Goal: Task Accomplishment & Management: Complete application form

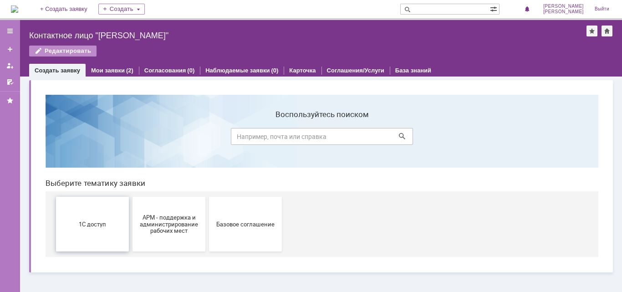
click at [101, 214] on button "1С доступ" at bounding box center [92, 224] width 73 height 55
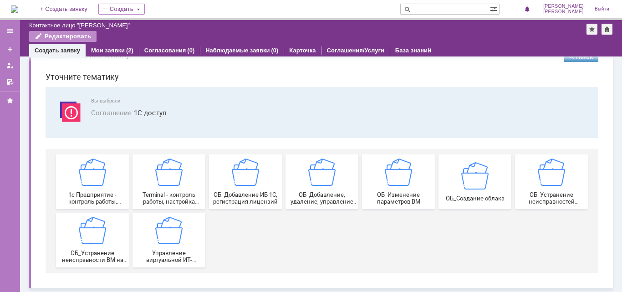
scroll to position [24, 0]
click at [96, 173] on img at bounding box center [92, 171] width 27 height 27
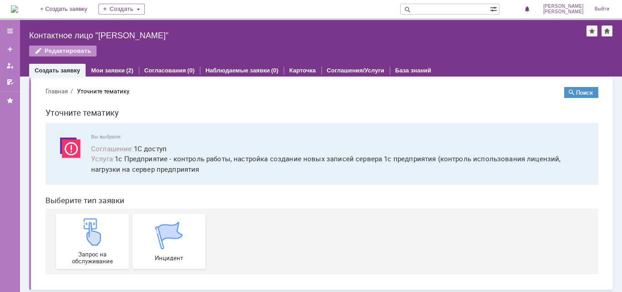
scroll to position [10, 0]
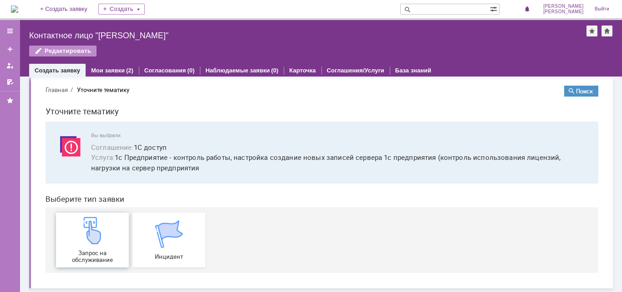
click at [86, 229] on img at bounding box center [92, 230] width 27 height 27
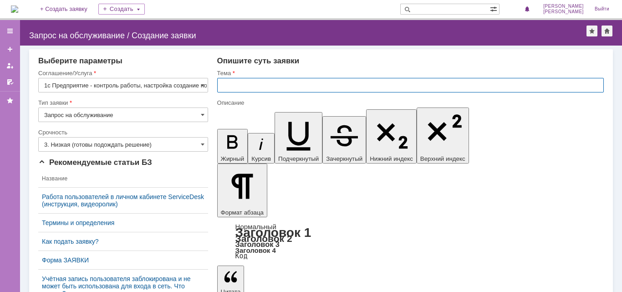
click at [238, 85] on input "text" at bounding box center [410, 85] width 387 height 15
type input "L"
click at [238, 85] on input "Найстройки отчетов в 1с" at bounding box center [410, 85] width 387 height 15
type input "Настройки отчетов в 1с"
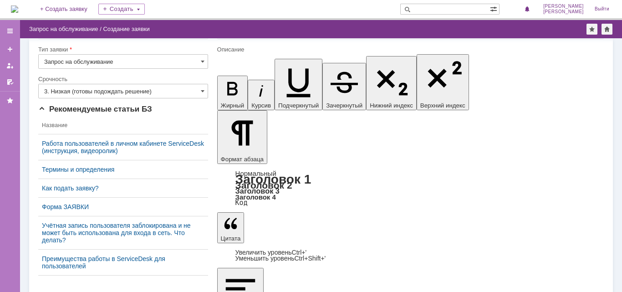
scroll to position [24, 0]
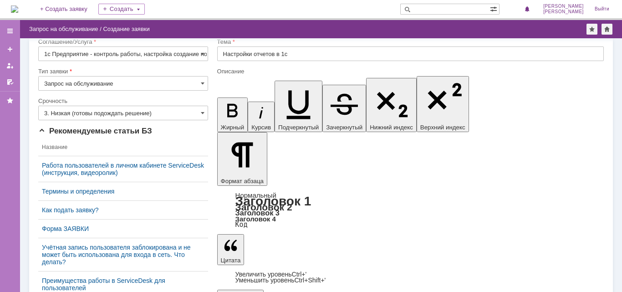
drag, startPoint x: 280, startPoint y: 2474, endPoint x: 226, endPoint y: 2460, distance: 55.4
copy body "1. Ермакова Оксана Геннадьевна ​2. 89277667260 3. 166588165"
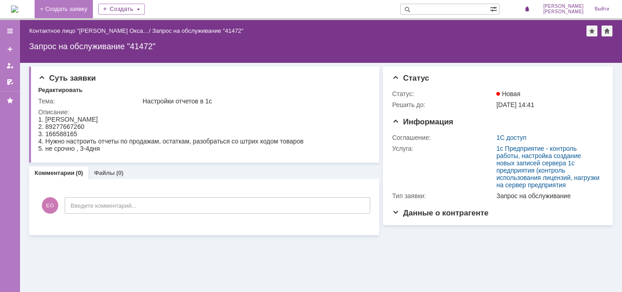
click at [84, 9] on link "+ Создать заявку" at bounding box center [64, 9] width 58 height 18
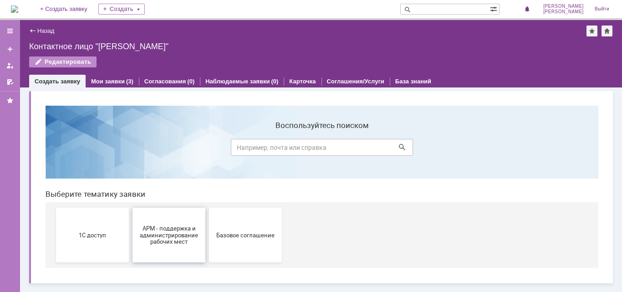
click at [188, 237] on span "АРМ - поддержка и администрирование рабочих мест" at bounding box center [168, 235] width 67 height 20
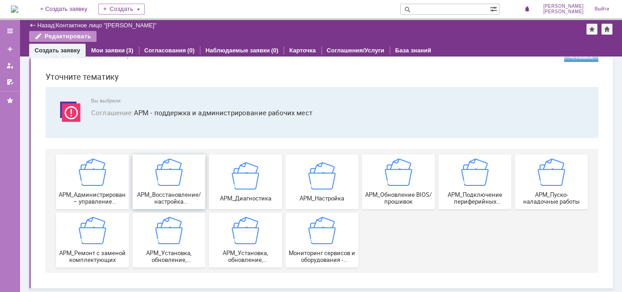
scroll to position [24, 0]
click at [174, 168] on img at bounding box center [168, 171] width 27 height 27
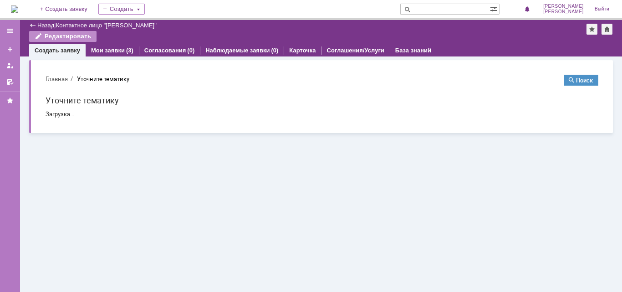
scroll to position [0, 0]
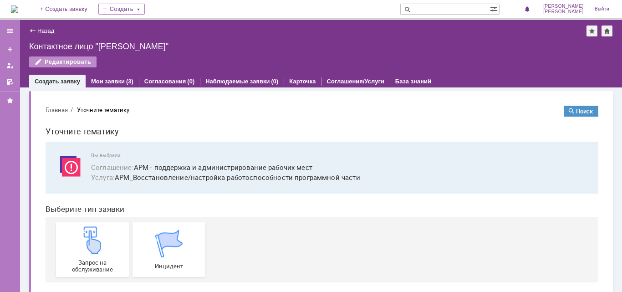
click at [34, 31] on div "Назад" at bounding box center [41, 30] width 25 height 7
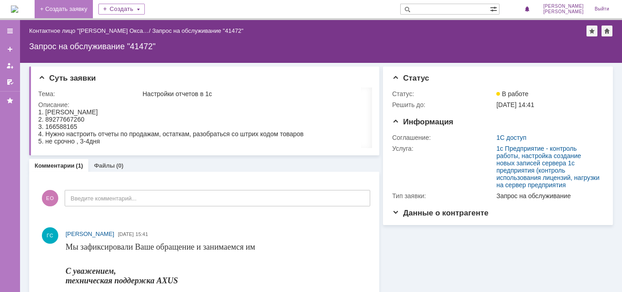
click at [77, 10] on link "+ Создать заявку" at bounding box center [64, 9] width 58 height 18
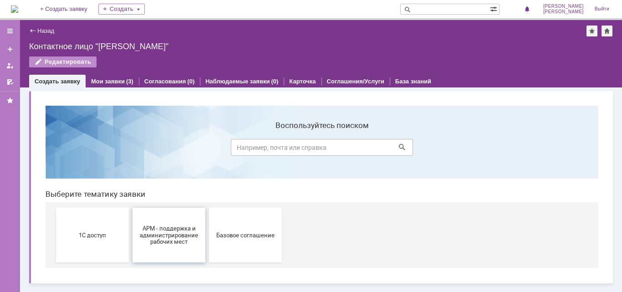
click at [190, 236] on span "АРМ - поддержка и администрирование рабочих мест" at bounding box center [168, 235] width 67 height 20
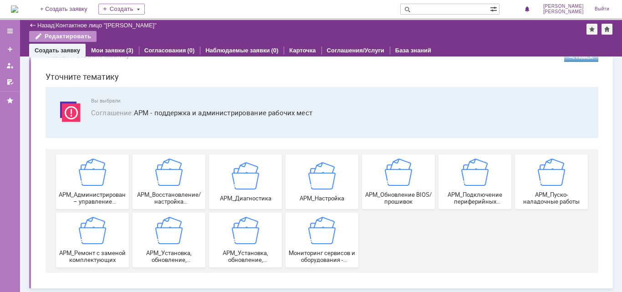
scroll to position [24, 0]
click at [318, 175] on img at bounding box center [321, 175] width 27 height 27
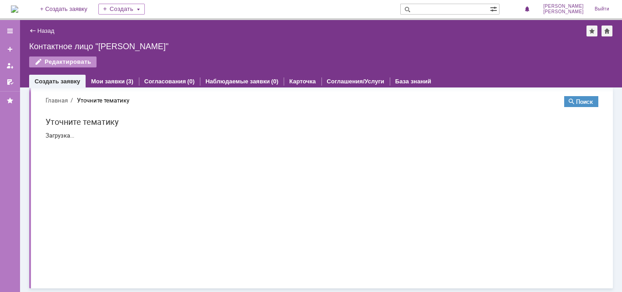
scroll to position [0, 0]
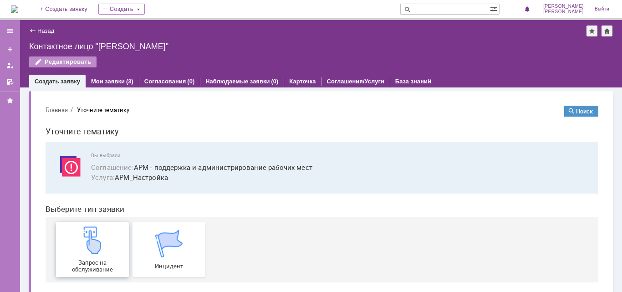
click at [88, 253] on img at bounding box center [92, 239] width 27 height 27
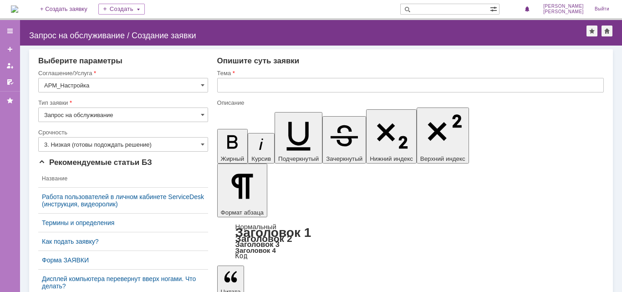
click at [231, 77] on div "Тема" at bounding box center [410, 73] width 387 height 9
click at [232, 86] on input "text" at bounding box center [410, 85] width 387 height 15
type input "Настроить почту и битрикс"
click at [183, 143] on input "3. Низкая (готовы подождать решение)" at bounding box center [123, 144] width 170 height 15
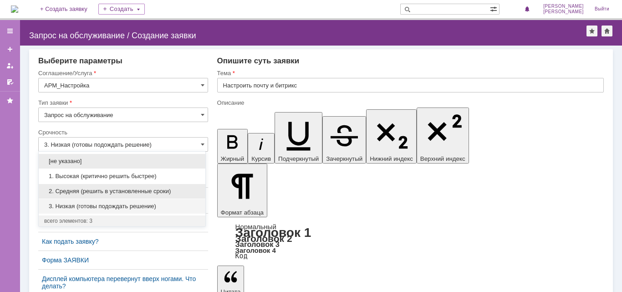
click at [153, 188] on span "2. Средняя (решить в установленные сроки)" at bounding box center [122, 191] width 156 height 7
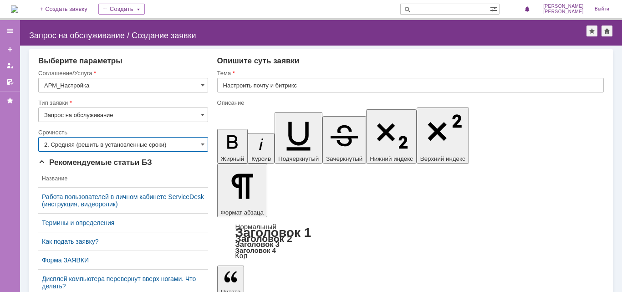
type input "2. Средняя (решить в установленные сроки)"
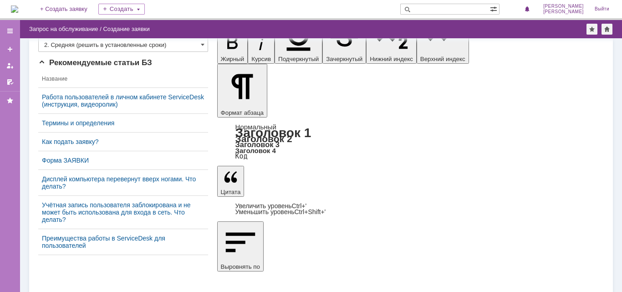
scroll to position [96, 0]
